Goal: Information Seeking & Learning: Learn about a topic

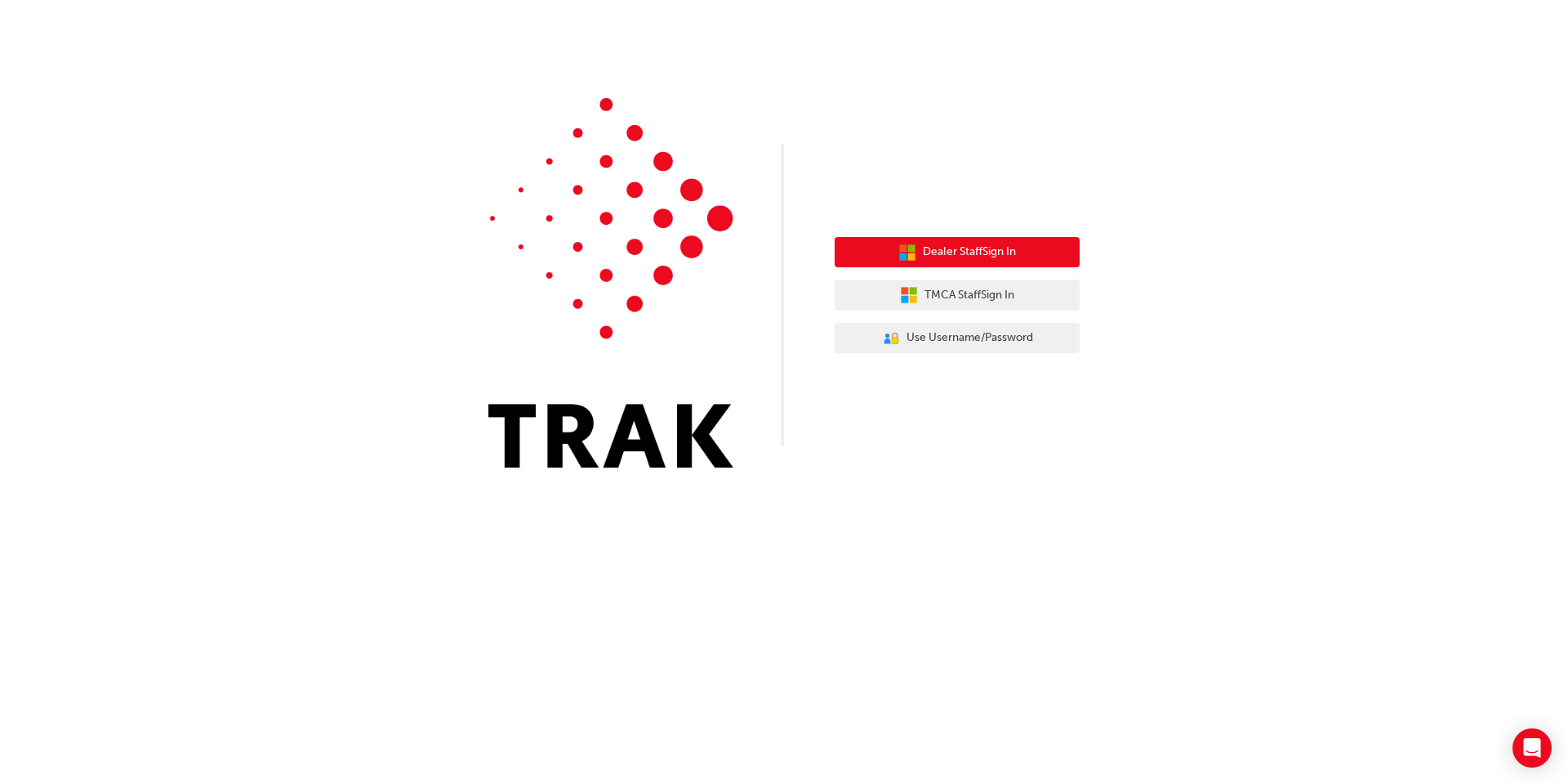
click at [879, 255] on button "Dealer Staff Sign In" at bounding box center [957, 252] width 245 height 31
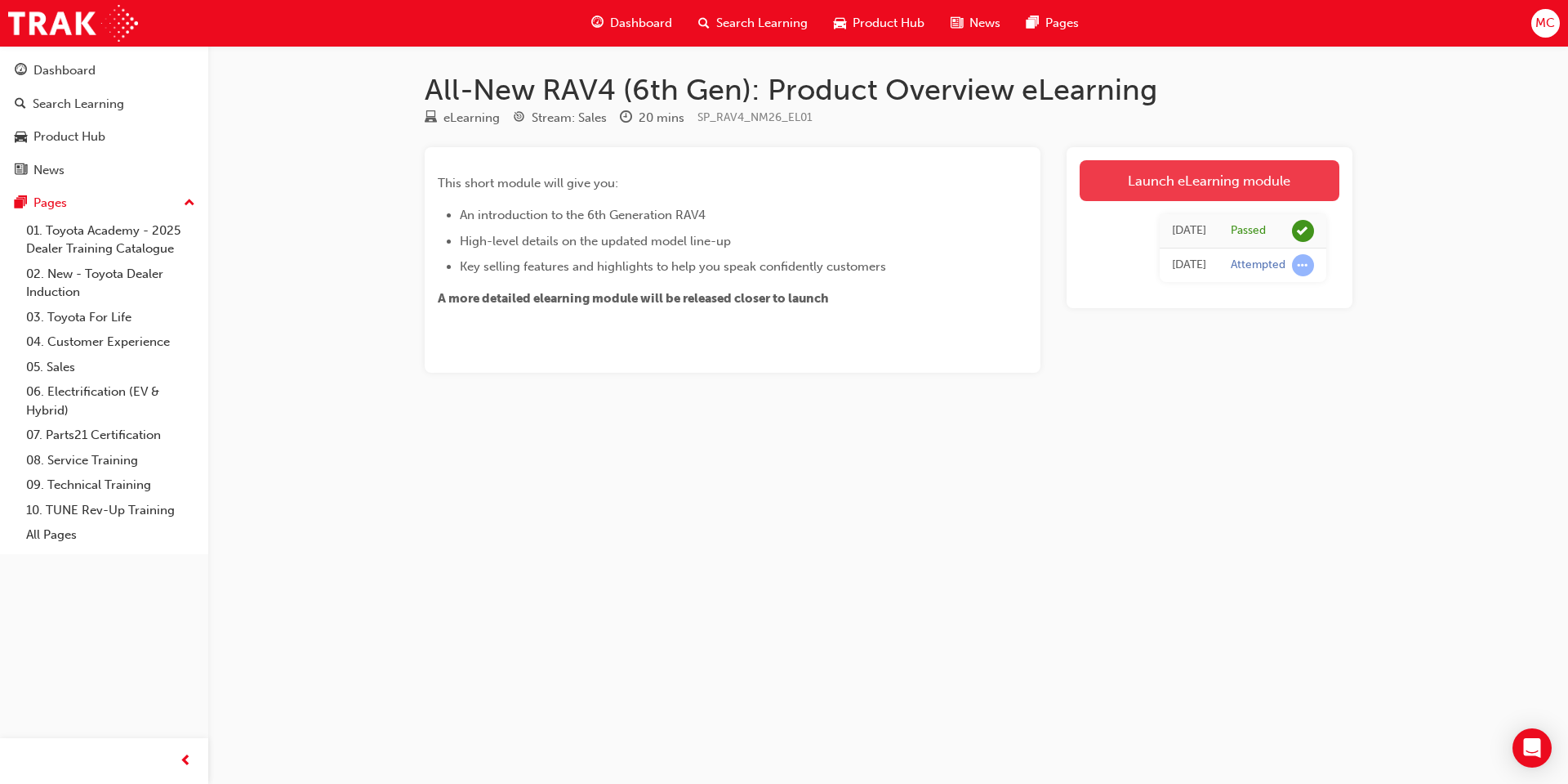
click at [1154, 183] on link "Launch eLearning module" at bounding box center [1209, 181] width 260 height 41
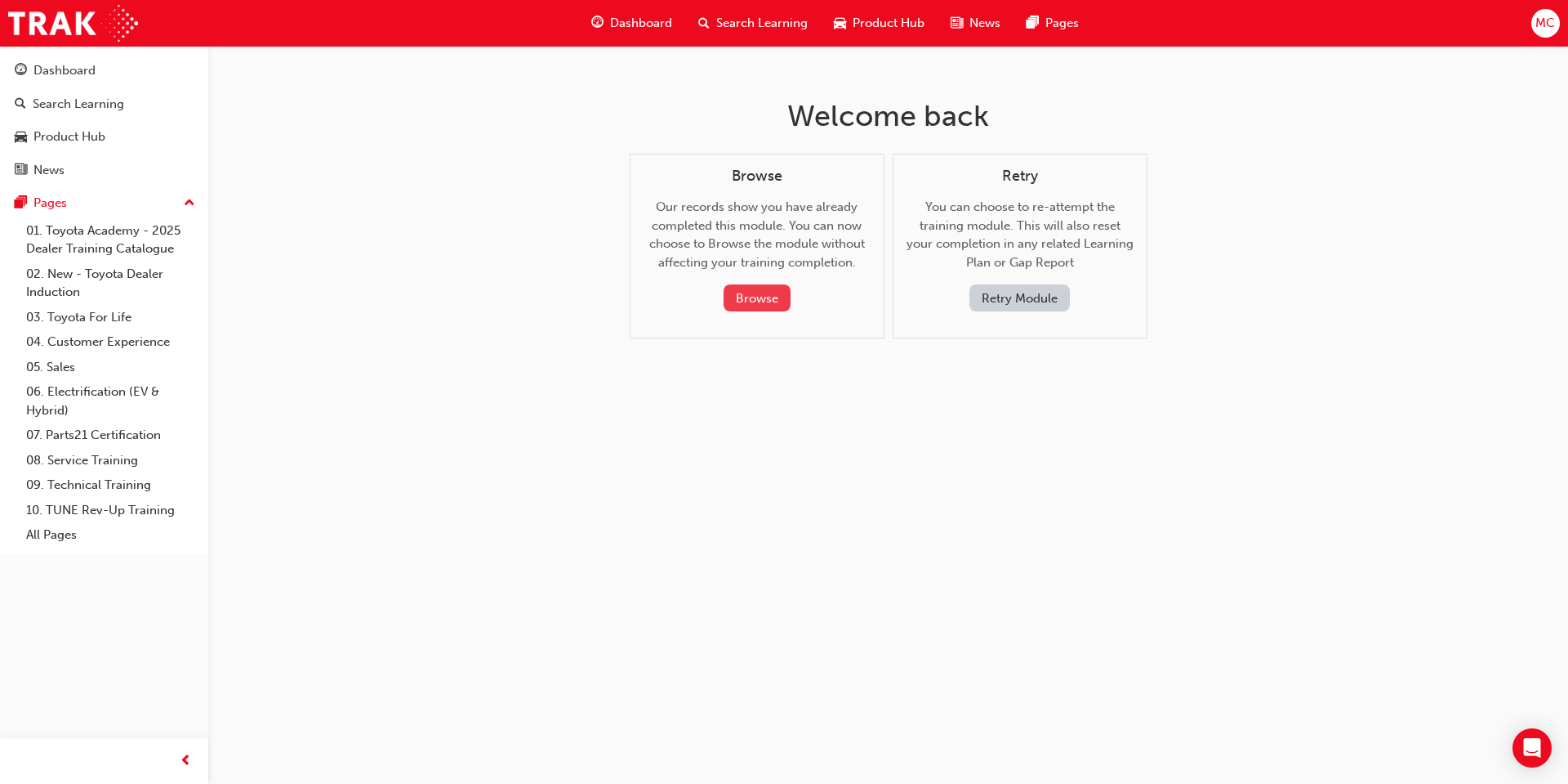
click at [760, 303] on button "Browse" at bounding box center [757, 297] width 67 height 26
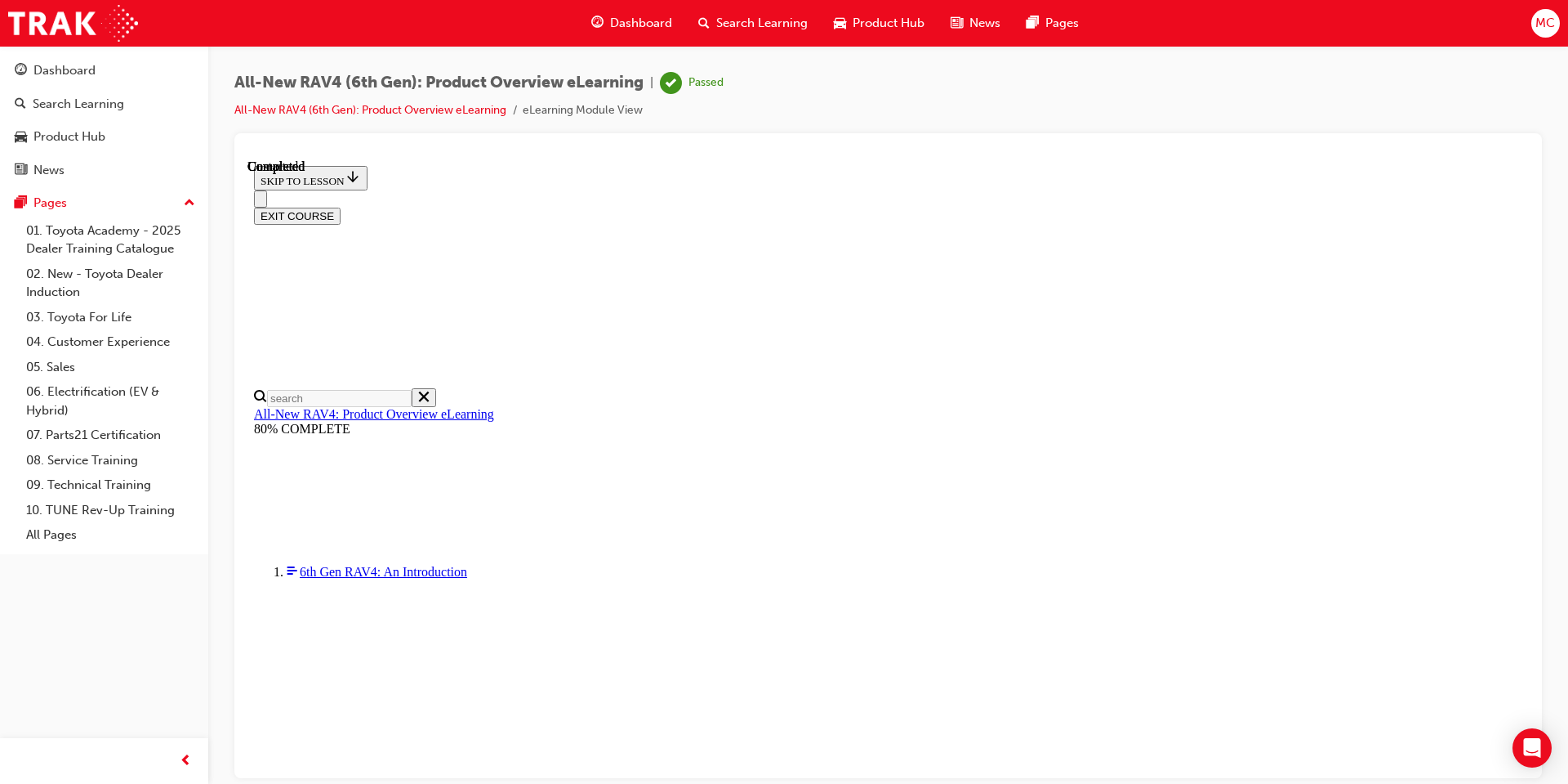
scroll to position [57, 0]
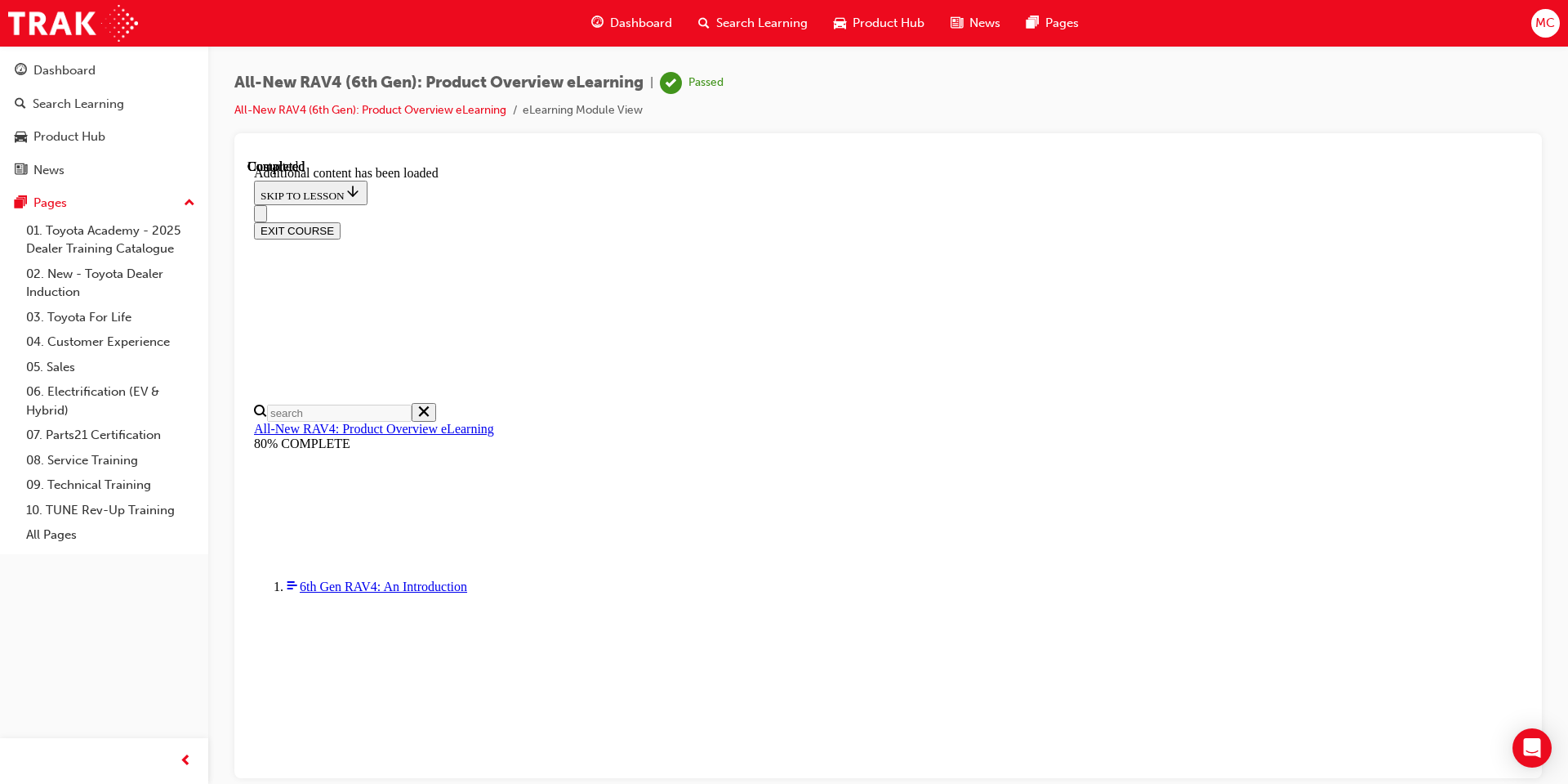
scroll to position [3018, 0]
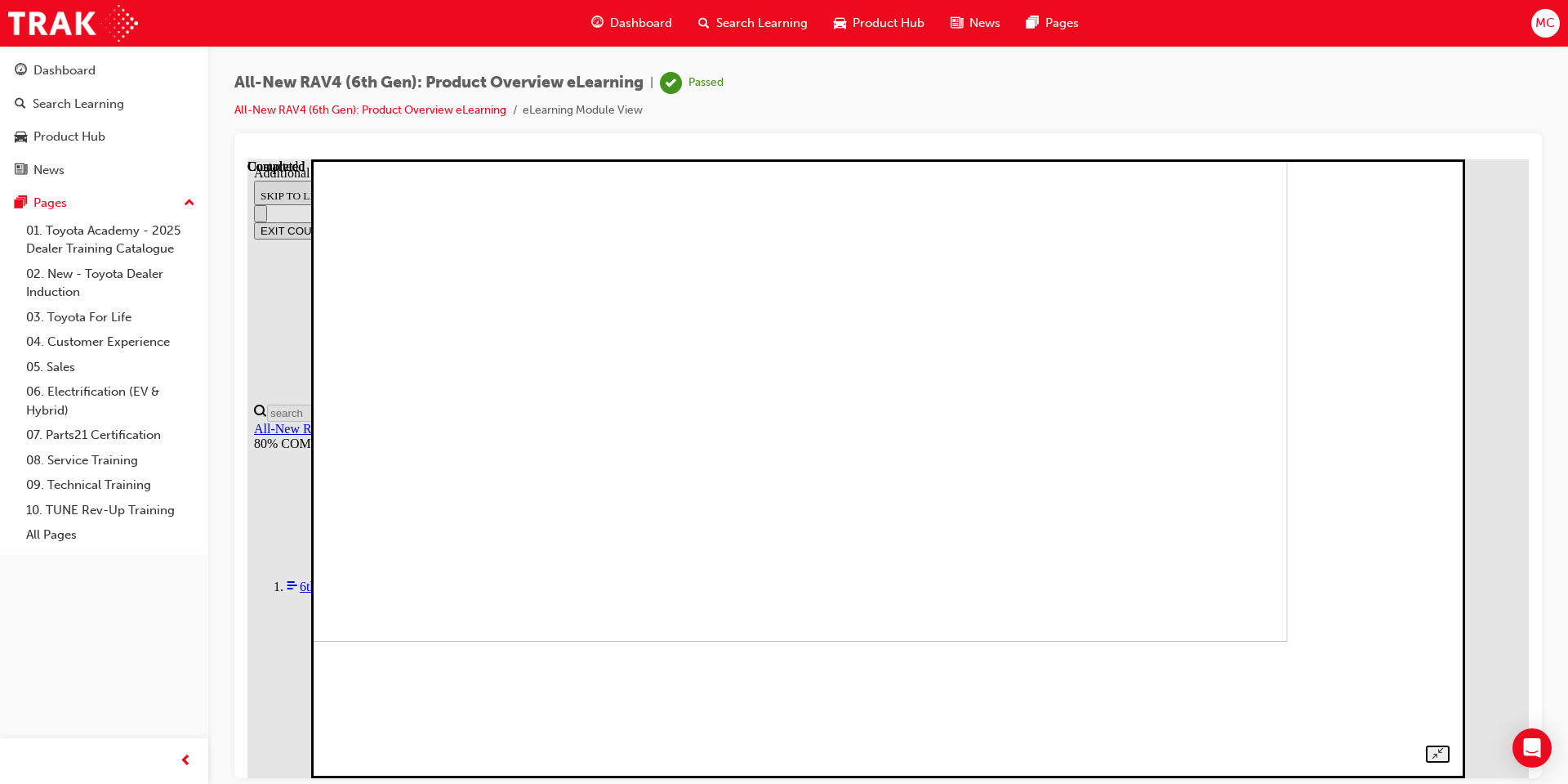
click at [799, 557] on img at bounding box center [737, 331] width 1099 height 618
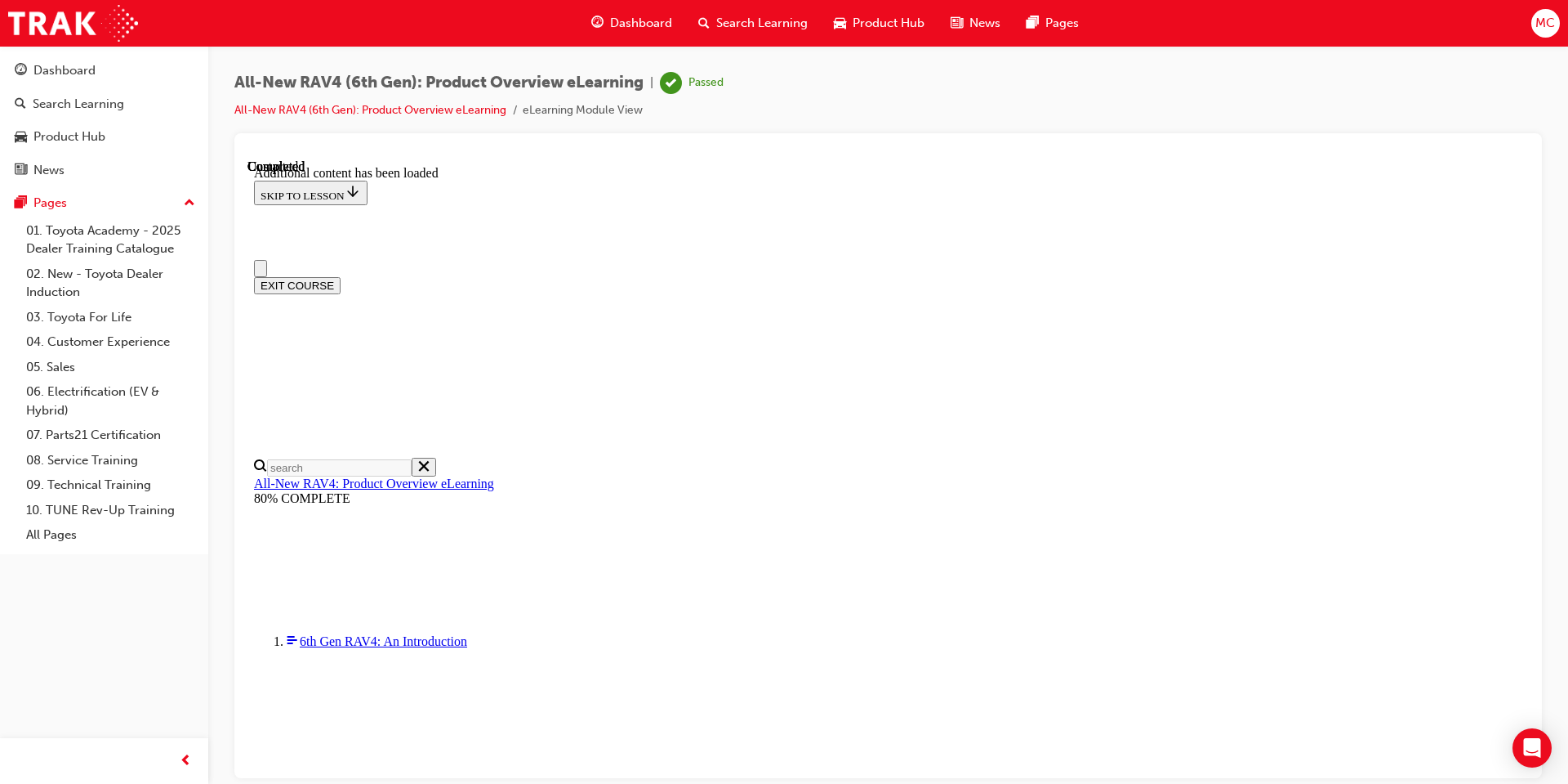
scroll to position [0, 0]
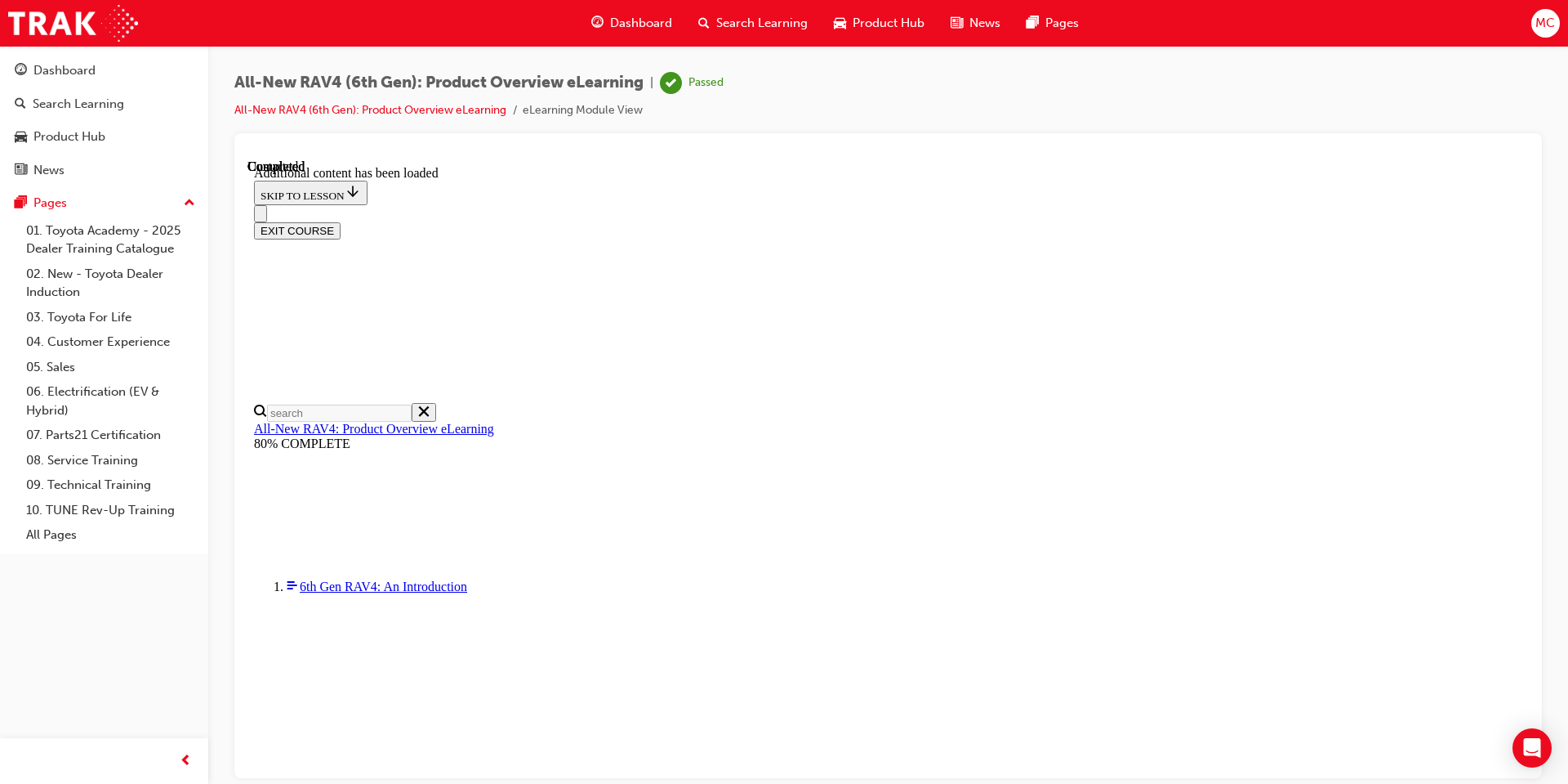
scroll to position [1610, 0]
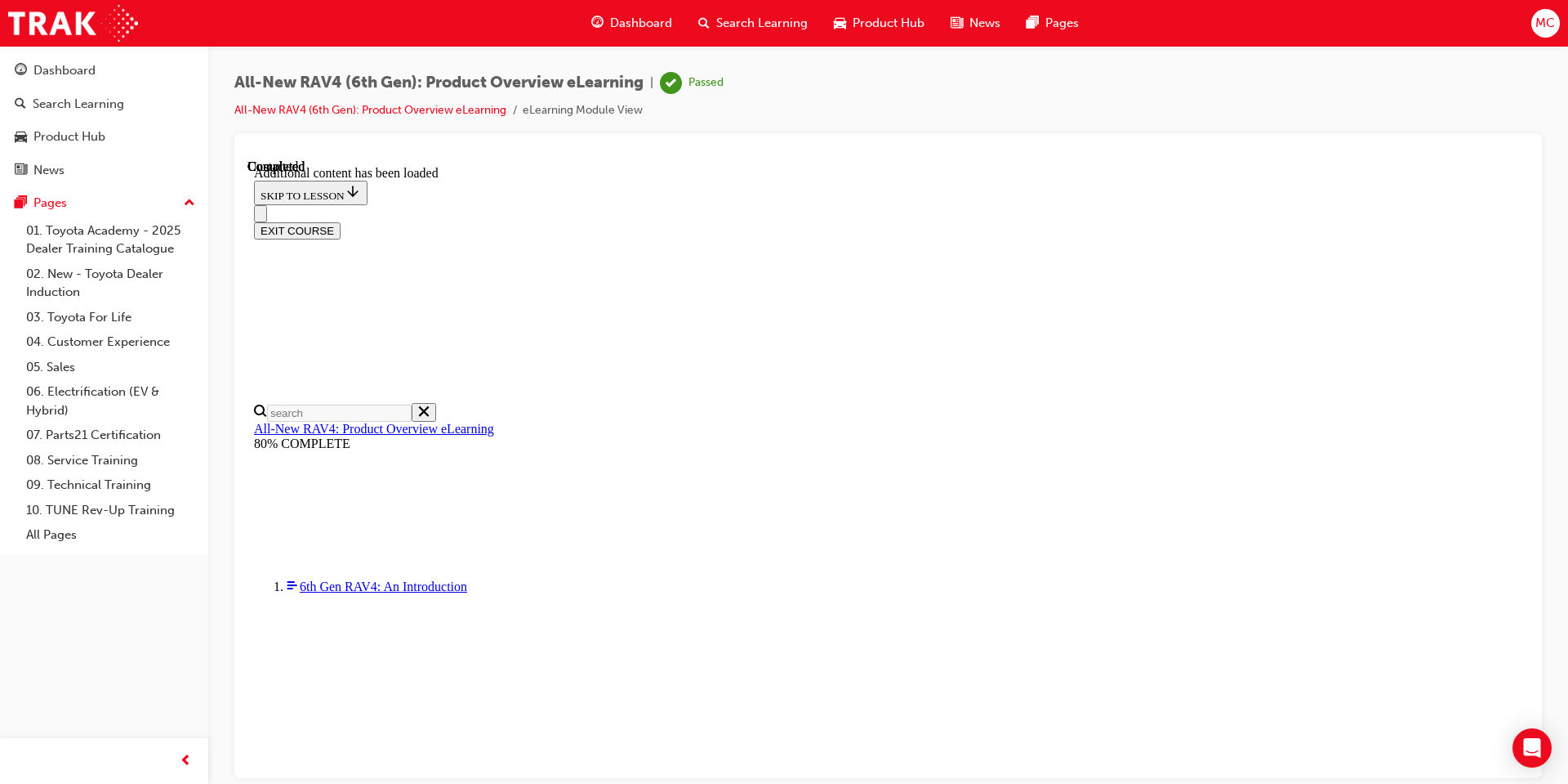
drag, startPoint x: 1308, startPoint y: 543, endPoint x: 1060, endPoint y: 768, distance: 334.9
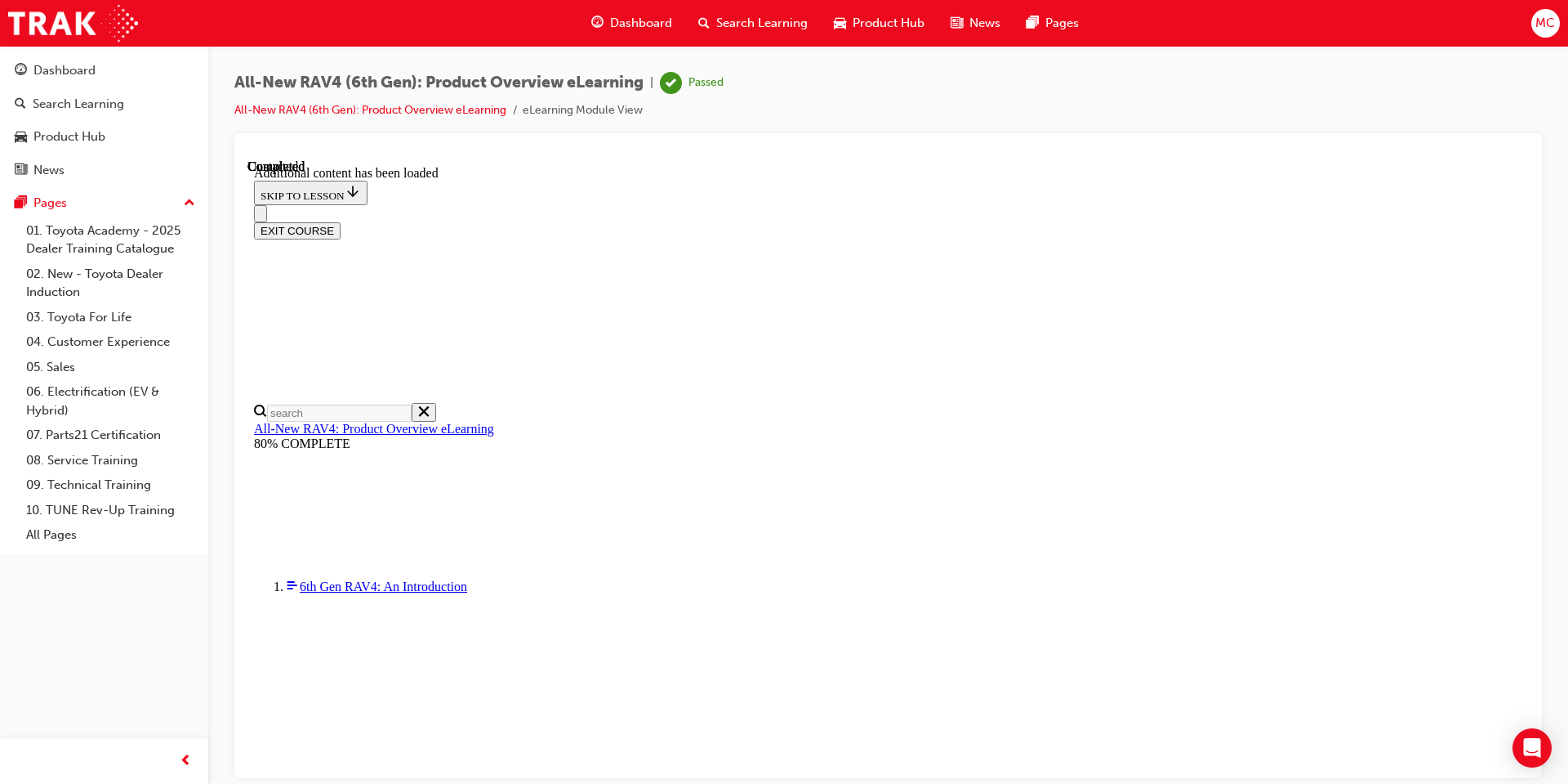
scroll to position [1528, 0]
